Goal: Task Accomplishment & Management: Manage account settings

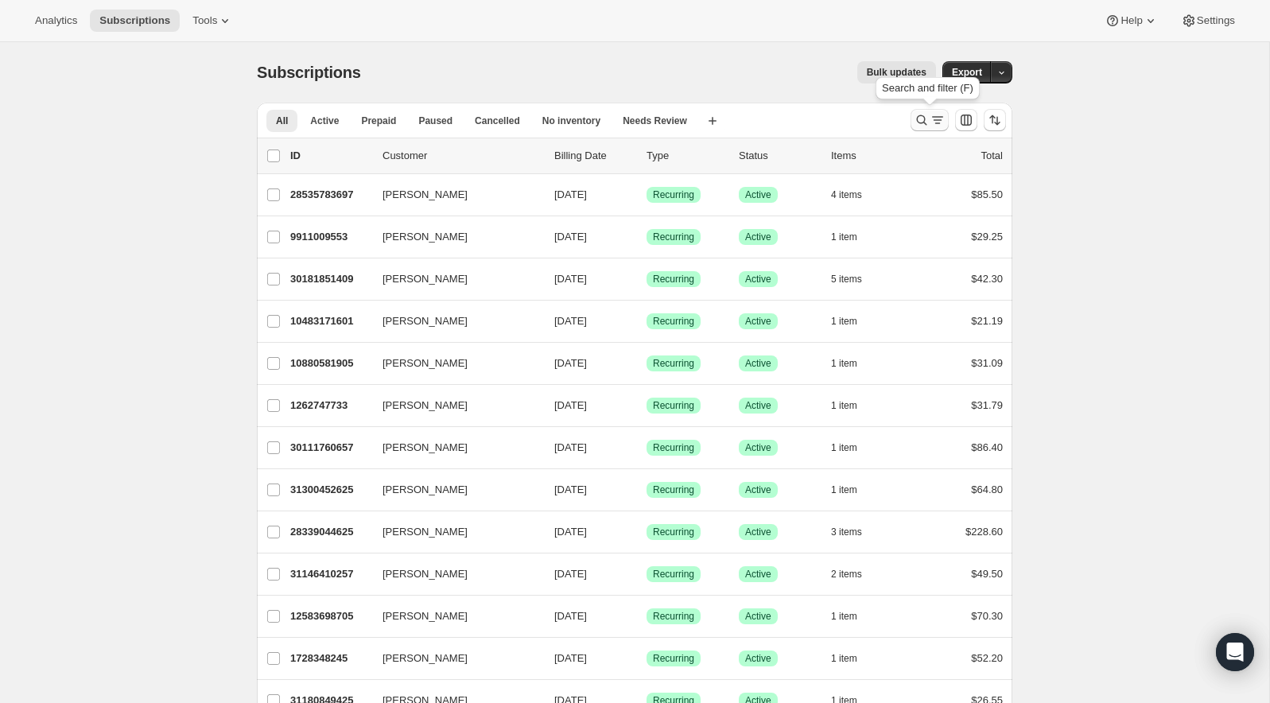
click at [916, 119] on icon "Search and filter results" at bounding box center [922, 120] width 16 height 16
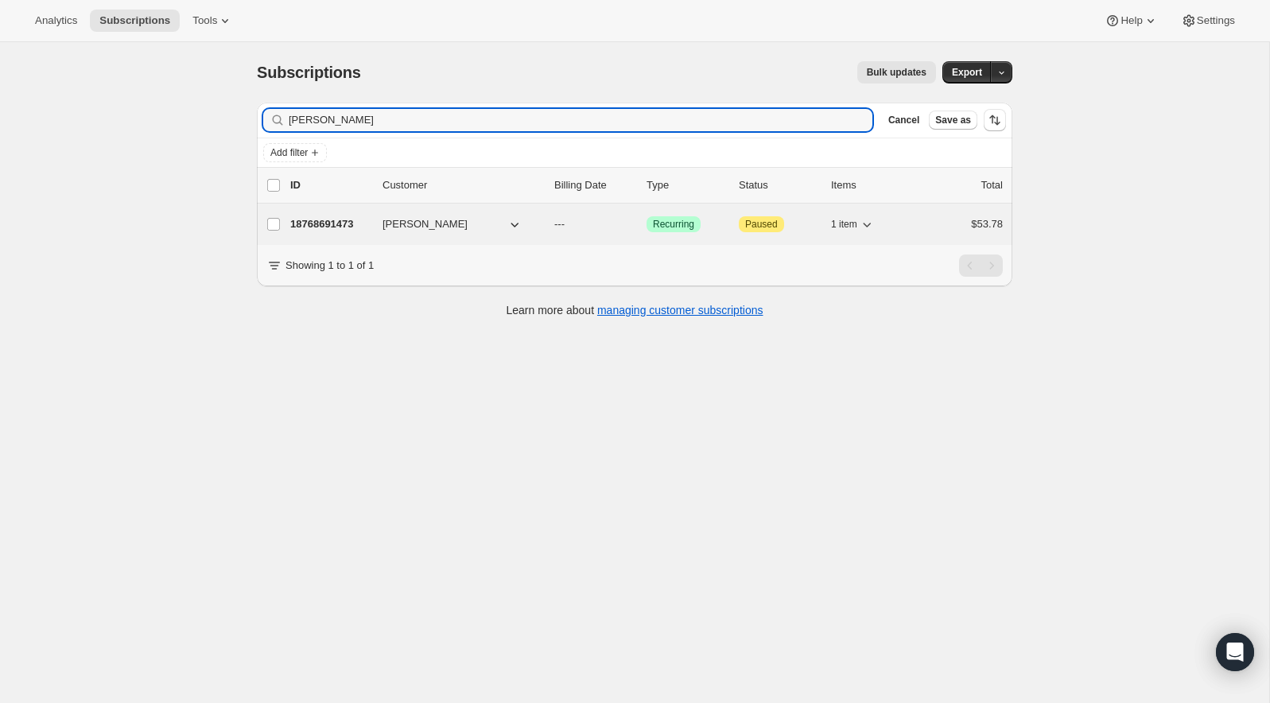
type input "[PERSON_NAME]"
click at [326, 224] on p "18768691473" at bounding box center [330, 224] width 80 height 16
